Goal: Information Seeking & Learning: Stay updated

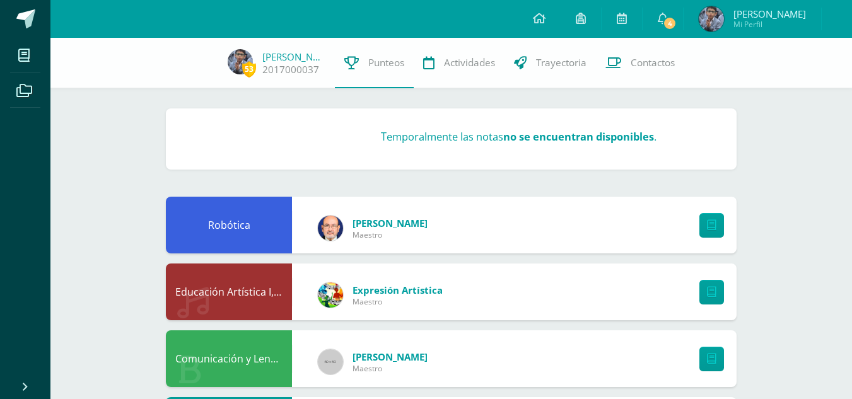
click at [685, 0] on div "Configuración Cerrar sesión [PERSON_NAME] Mi Perfil 4 4 Avisos 209 avisos sin l…" at bounding box center [450, 0] width 801 height 0
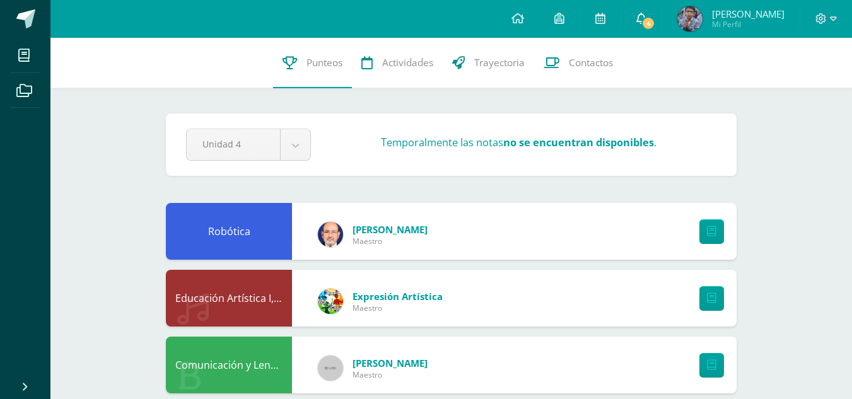
click at [655, 21] on span "4" at bounding box center [648, 23] width 14 height 14
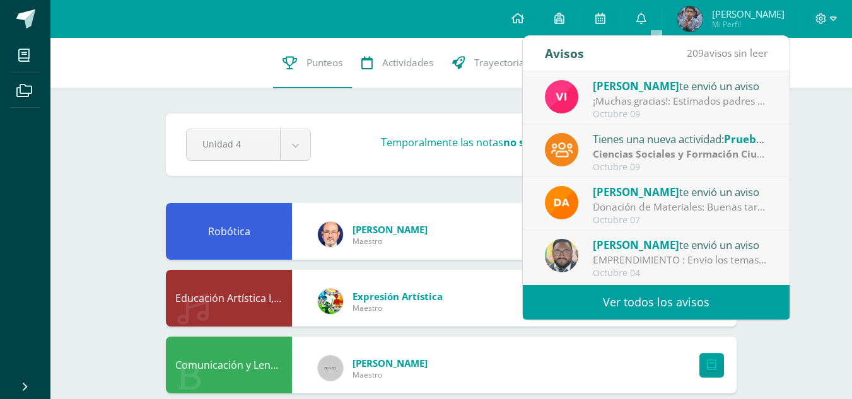
click at [608, 298] on link "Ver todos los avisos" at bounding box center [656, 302] width 267 height 35
